Goal: Information Seeking & Learning: Learn about a topic

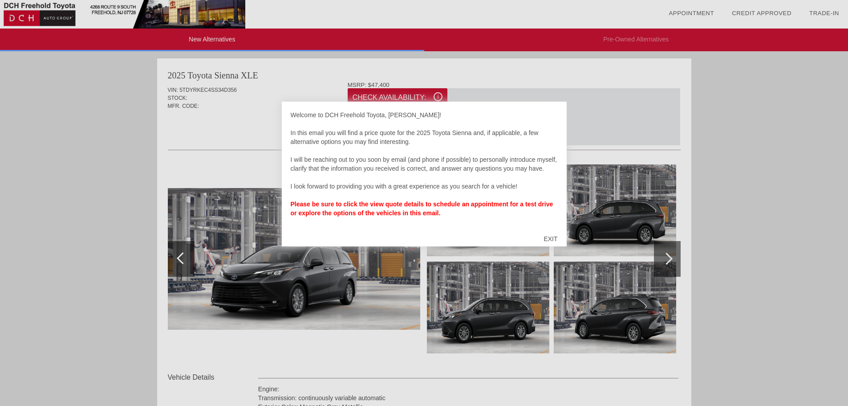
click at [552, 237] on div "EXIT" at bounding box center [551, 238] width 32 height 27
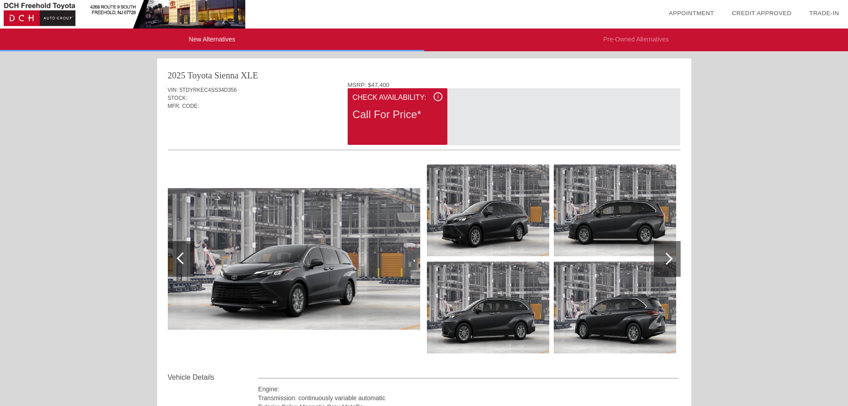
click at [665, 266] on div at bounding box center [667, 259] width 27 height 36
click at [668, 260] on div at bounding box center [667, 258] width 12 height 12
drag, startPoint x: 402, startPoint y: 120, endPoint x: 429, endPoint y: 93, distance: 37.5
click at [404, 118] on div "Call For Price*" at bounding box center [398, 114] width 90 height 23
click at [372, 81] on div "2025 Toyota Sienna XLE" at bounding box center [424, 75] width 513 height 12
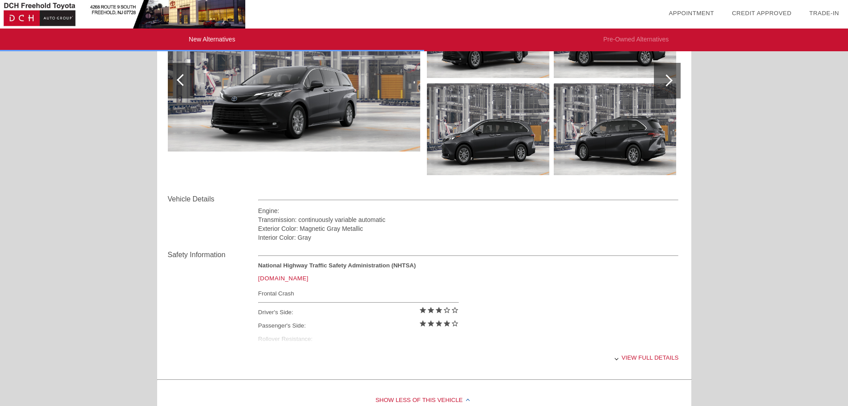
scroll to position [223, 0]
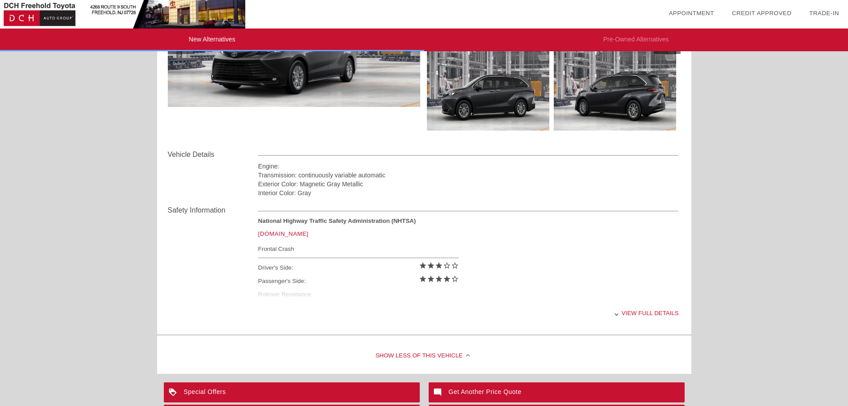
click at [637, 313] on div "View full details" at bounding box center [468, 313] width 421 height 22
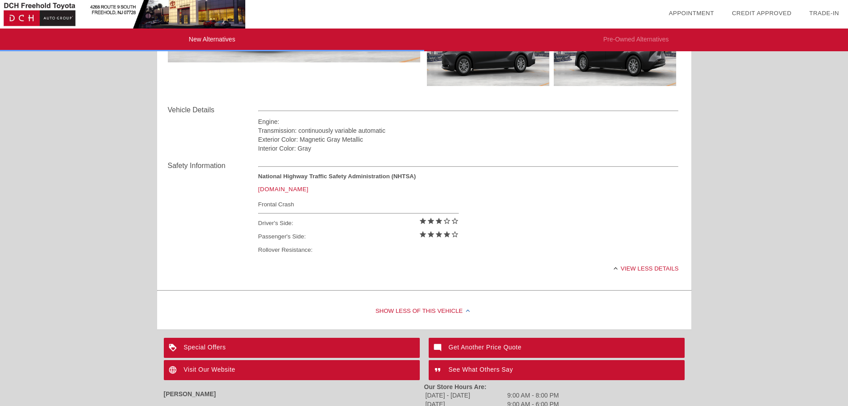
scroll to position [356, 0]
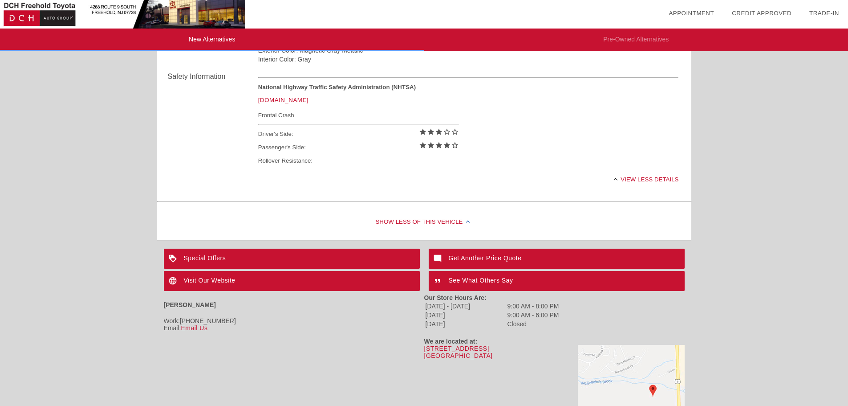
click at [197, 256] on div "Special Offers" at bounding box center [292, 258] width 256 height 20
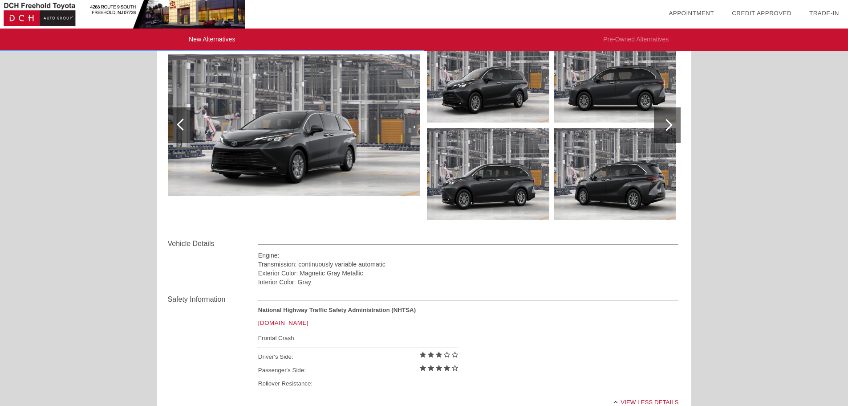
scroll to position [0, 0]
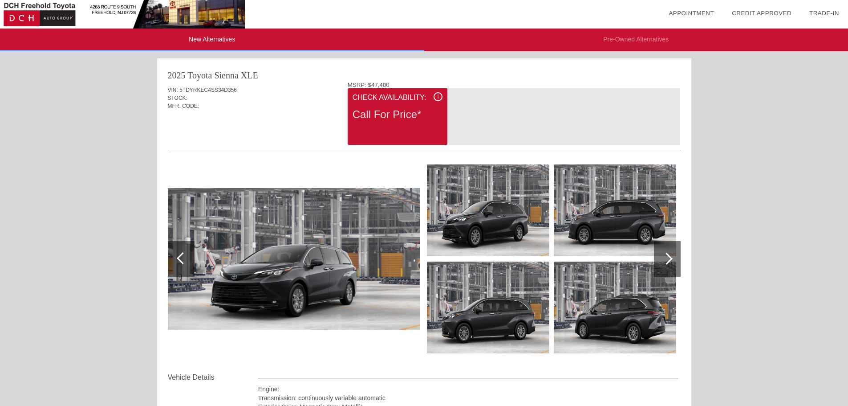
click at [137, 123] on div "New Alternatives Pre-Owned Alternatives date_range Appointment check_box Credit…" at bounding box center [424, 390] width 848 height 781
